Goal: Information Seeking & Learning: Learn about a topic

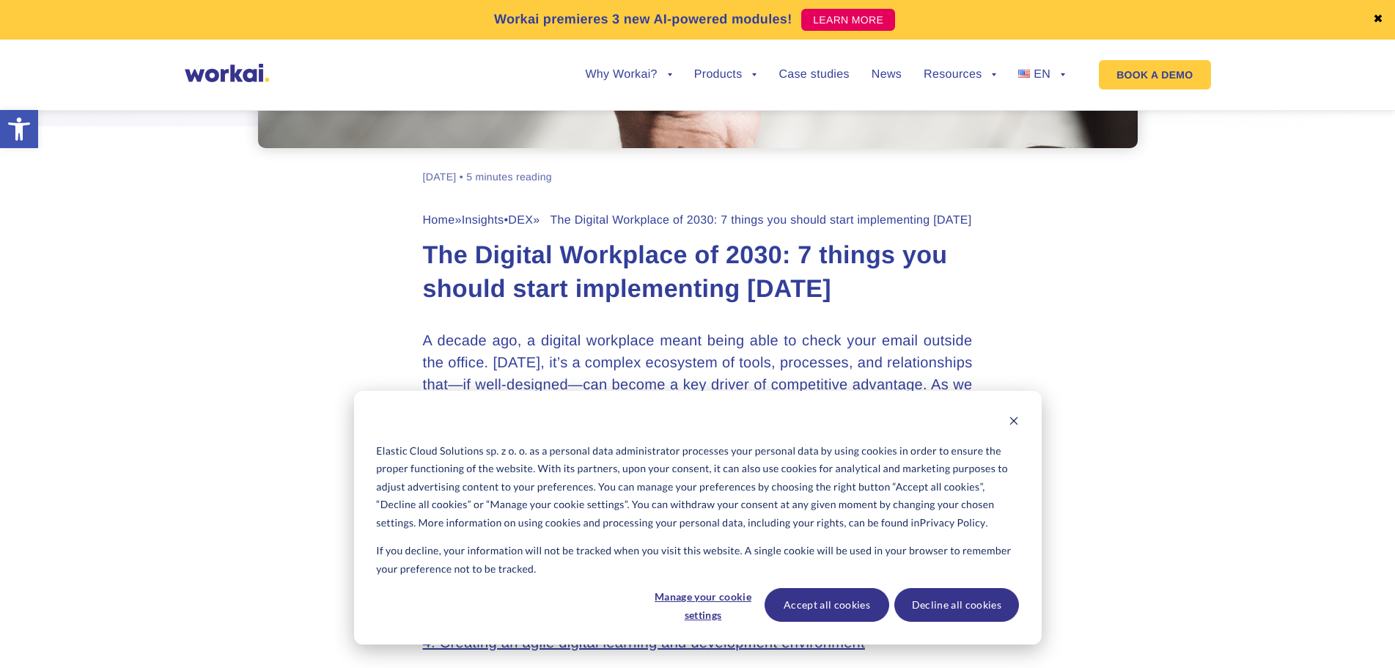
scroll to position [513, 0]
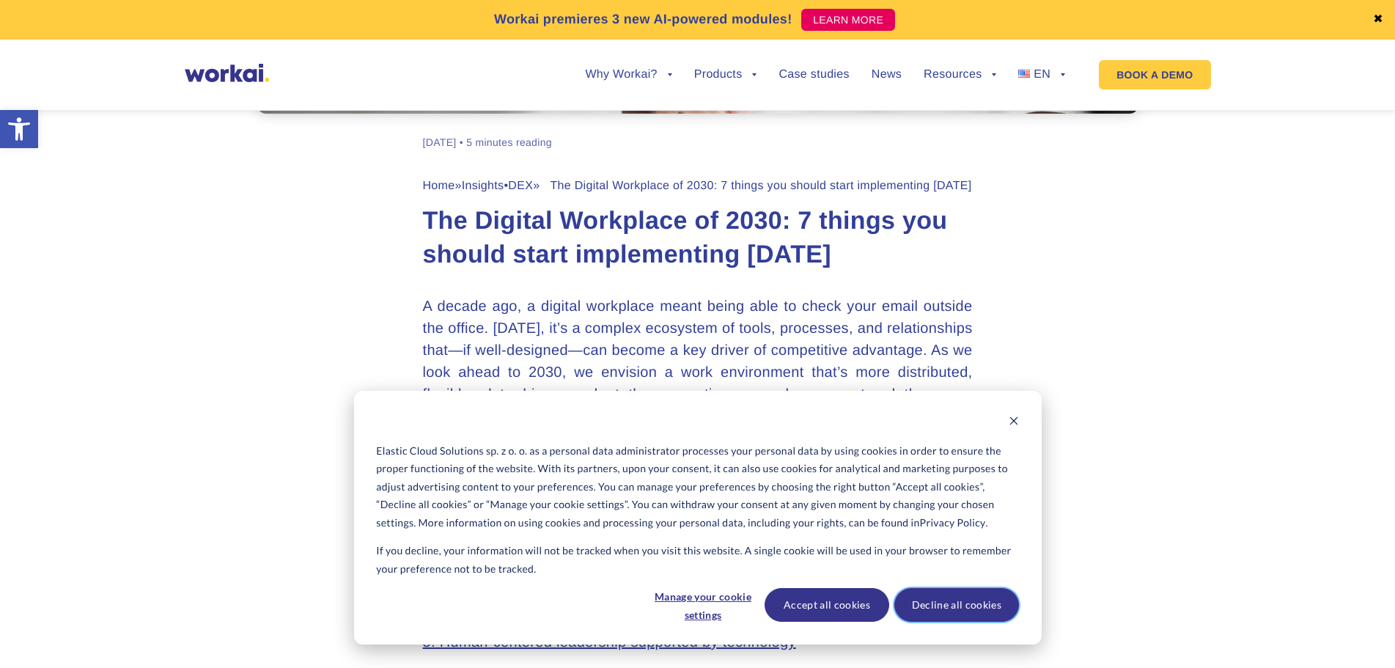
click at [959, 606] on button "Decline all cookies" at bounding box center [956, 605] width 125 height 34
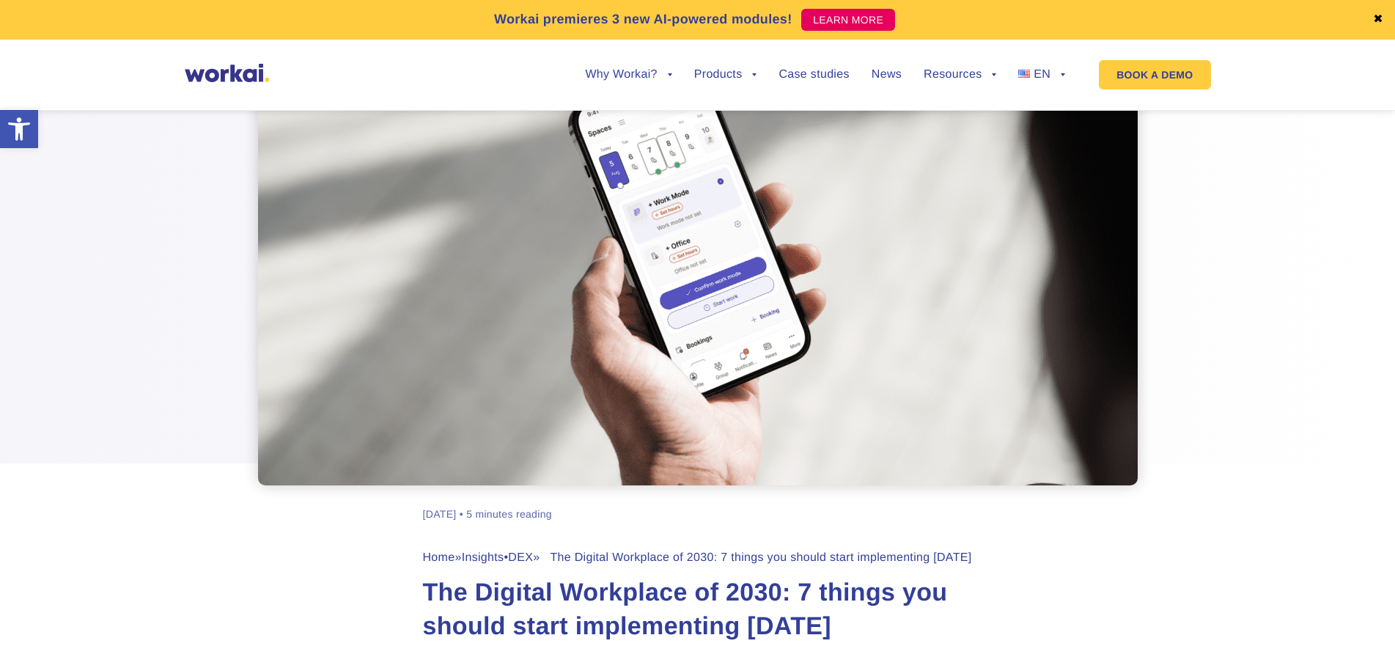
scroll to position [0, 0]
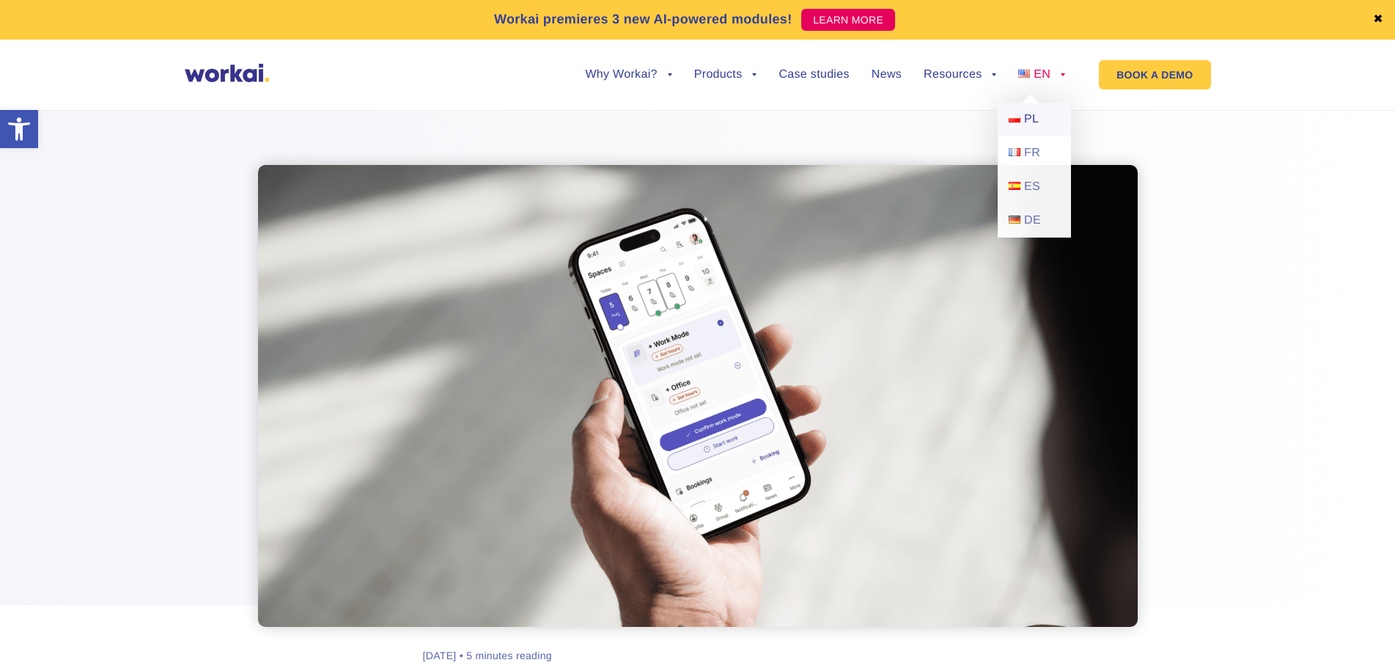
click at [1018, 119] on img at bounding box center [1014, 118] width 12 height 8
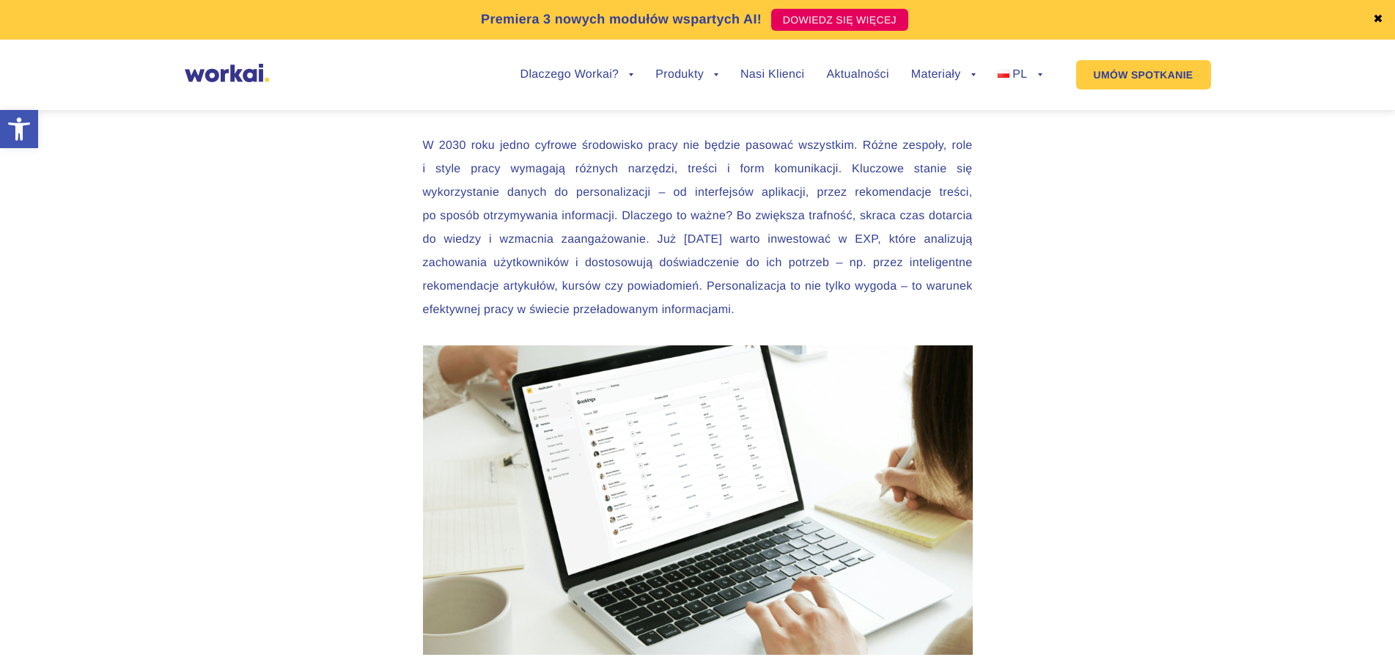
scroll to position [3151, 0]
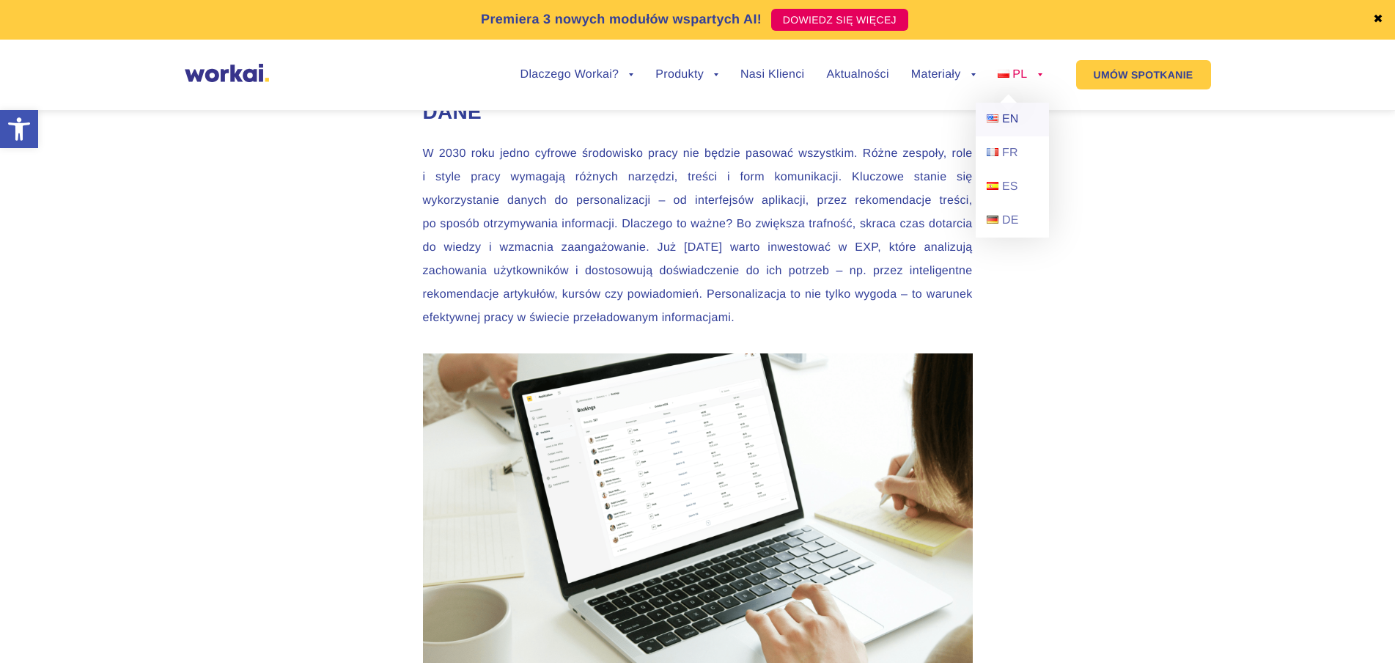
click at [1008, 111] on link "EN" at bounding box center [1011, 120] width 73 height 34
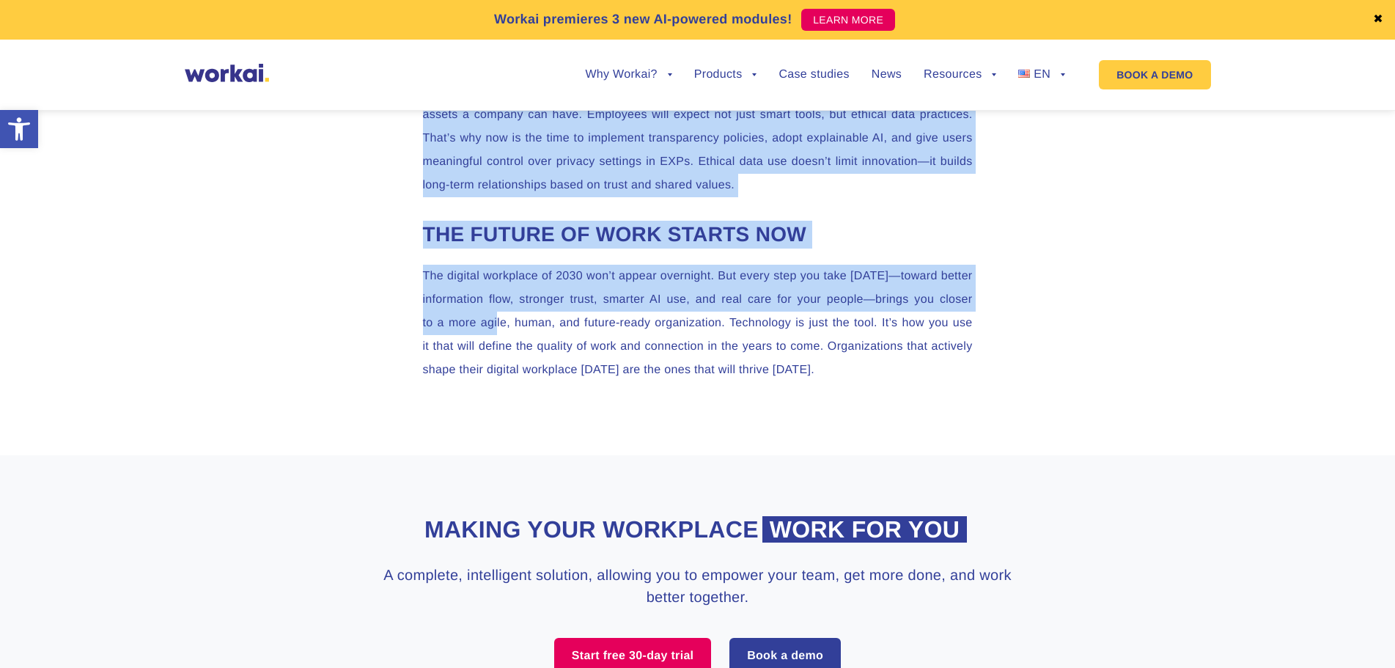
scroll to position [3737, 0]
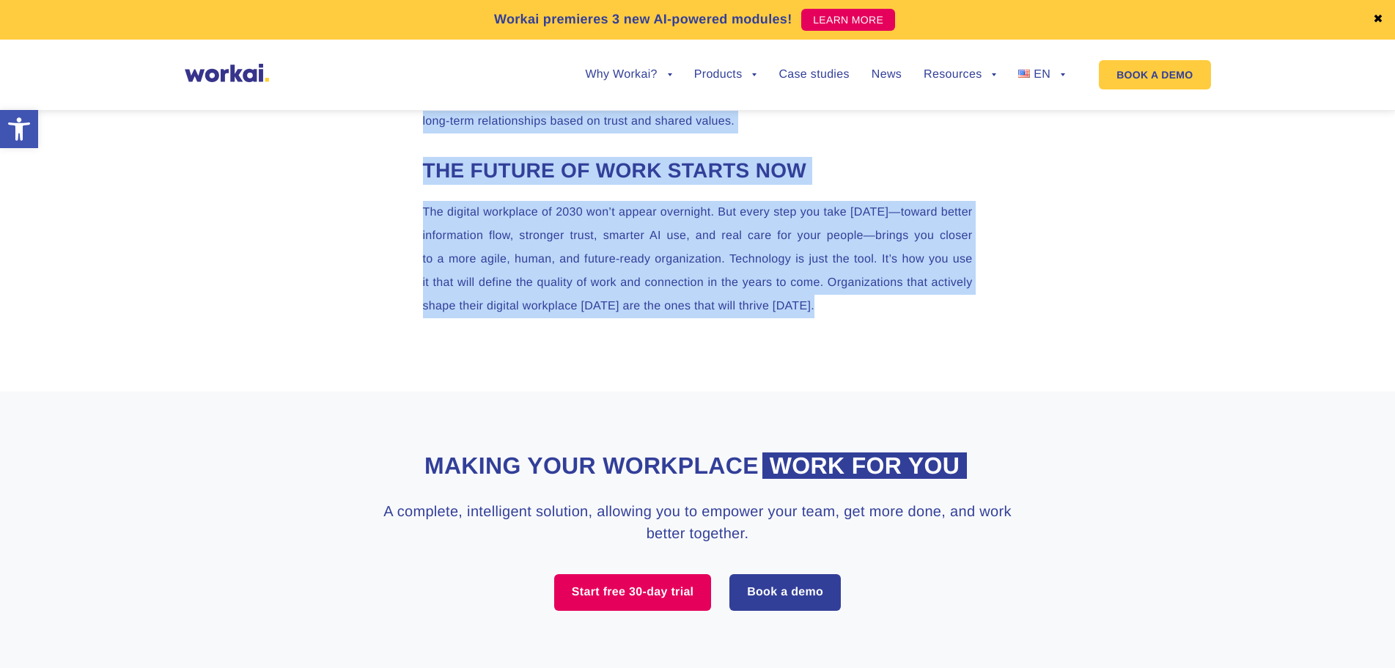
drag, startPoint x: 424, startPoint y: 235, endPoint x: 951, endPoint y: 324, distance: 534.4
copy article "Lor Ipsumdo Sitametco ad 2836: 7 elitse doe tempor incid utlaboreetdo magna A e…"
click at [668, 226] on p "The digital workplace of 2030 won’t appear overnight. But every step you take […" at bounding box center [698, 259] width 550 height 117
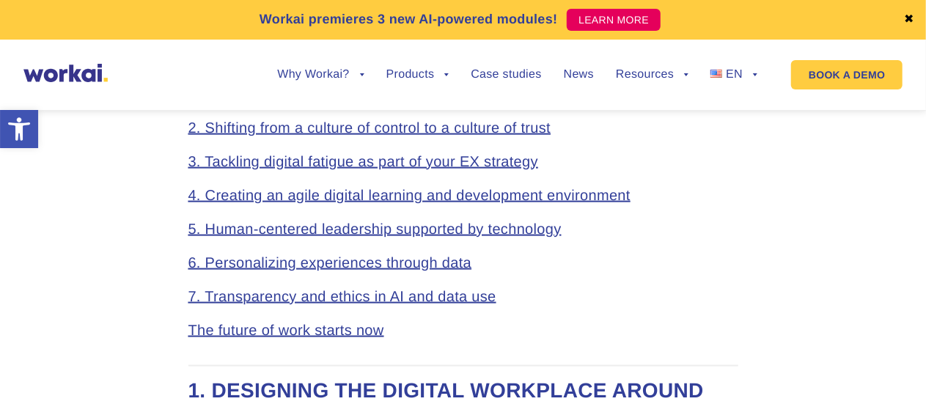
scroll to position [953, 0]
